Goal: Task Accomplishment & Management: Complete application form

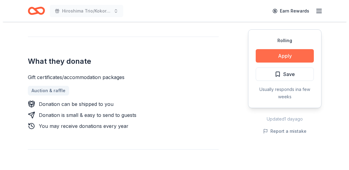
scroll to position [225, 0]
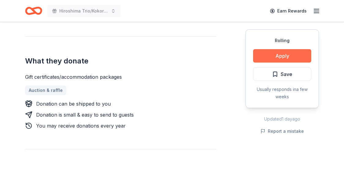
click at [279, 57] on button "Apply" at bounding box center [282, 55] width 58 height 13
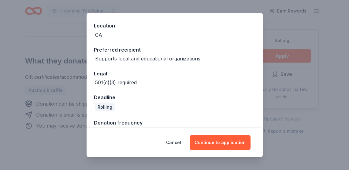
scroll to position [79, 0]
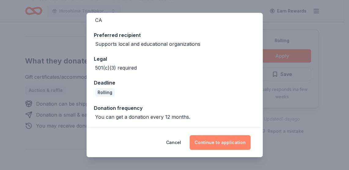
click at [227, 140] on button "Continue to application" at bounding box center [220, 142] width 61 height 15
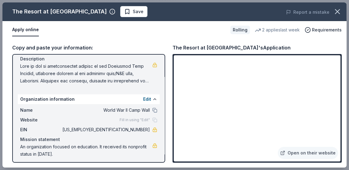
scroll to position [58, 0]
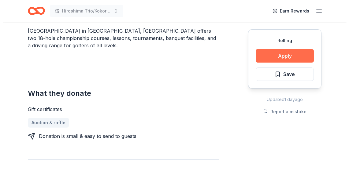
scroll to position [193, 0]
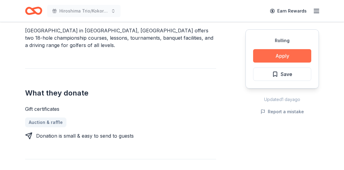
click at [265, 56] on button "Apply" at bounding box center [282, 55] width 58 height 13
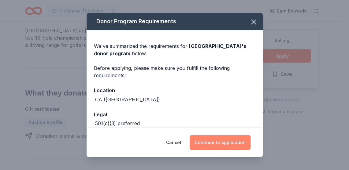
click at [230, 142] on button "Continue to application" at bounding box center [220, 142] width 61 height 15
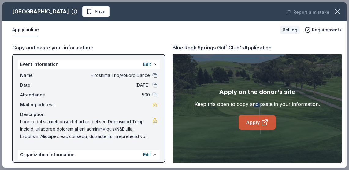
click at [264, 122] on icon at bounding box center [264, 122] width 7 height 7
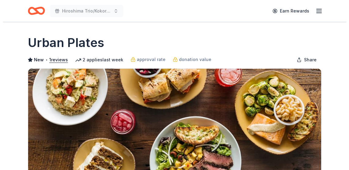
scroll to position [161, 0]
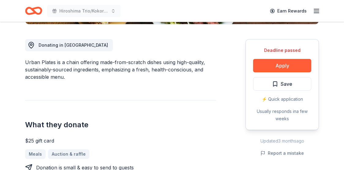
click at [275, 68] on button "Apply" at bounding box center [282, 65] width 58 height 13
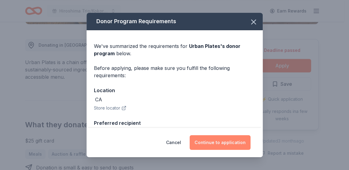
click at [211, 143] on button "Continue to application" at bounding box center [220, 142] width 61 height 15
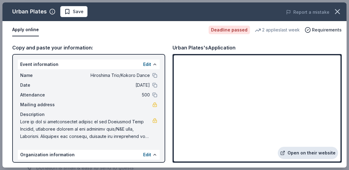
click at [298, 153] on link "Open on their website" at bounding box center [308, 153] width 60 height 12
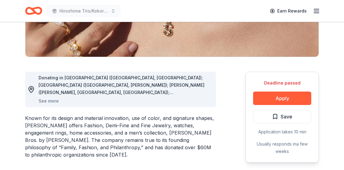
scroll to position [129, 0]
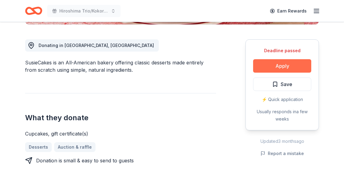
scroll to position [161, 0]
